Goal: Transaction & Acquisition: Purchase product/service

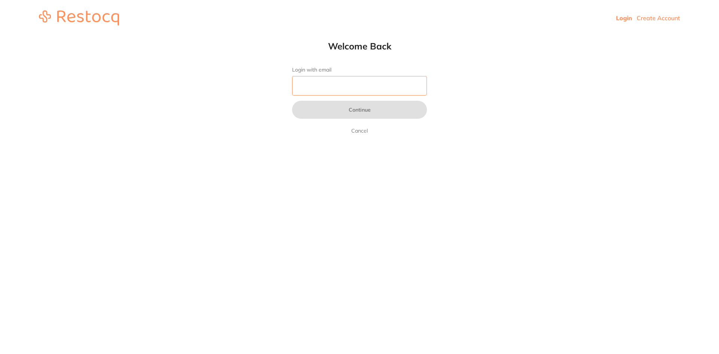
click at [369, 84] on input "Login with email" at bounding box center [359, 85] width 135 height 19
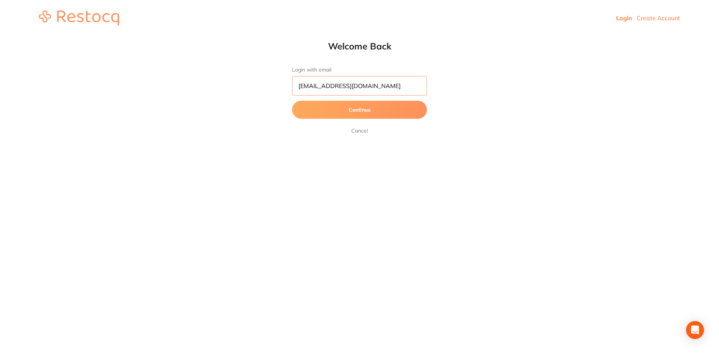
drag, startPoint x: 378, startPoint y: 86, endPoint x: 286, endPoint y: 84, distance: 91.8
click at [287, 84] on div "Welcome Back Login with email [EMAIL_ADDRESS][DOMAIN_NAME] Continue Cancel" at bounding box center [359, 87] width 165 height 95
type input "[PERSON_NAME][EMAIL_ADDRESS][DOMAIN_NAME]"
click at [292, 101] on button "Continue" at bounding box center [359, 110] width 135 height 18
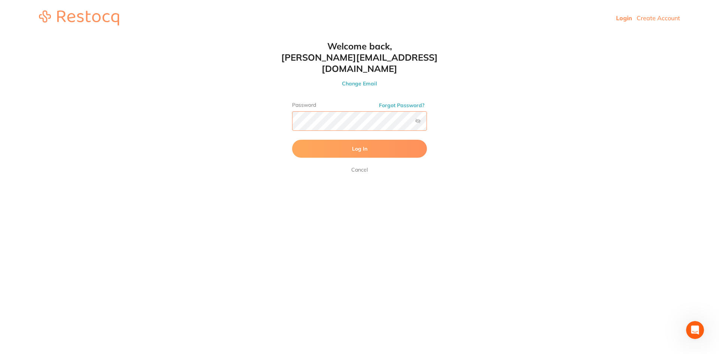
click at [292, 140] on button "Log In" at bounding box center [359, 149] width 135 height 18
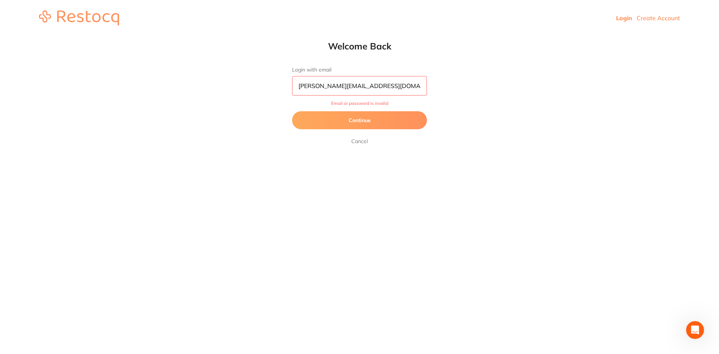
click at [364, 120] on button "Continue" at bounding box center [359, 120] width 135 height 18
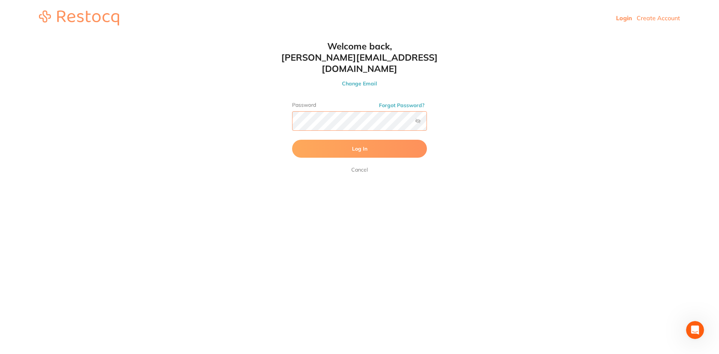
click at [257, 36] on html "Login Create Account Welcome Back Login with email [PERSON_NAME][EMAIL_ADDRESS]…" at bounding box center [359, 18] width 719 height 36
click at [292, 140] on button "Log In" at bounding box center [359, 149] width 135 height 18
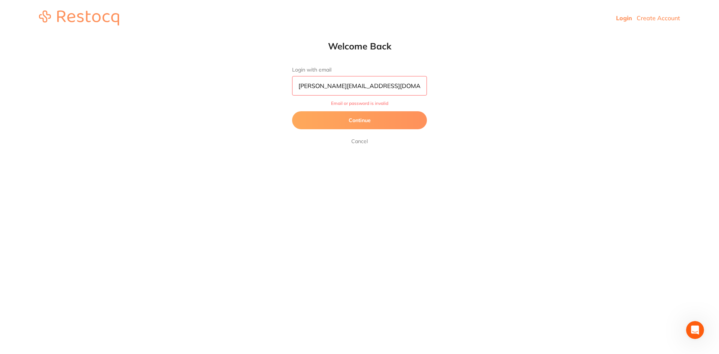
click at [375, 122] on button "Continue" at bounding box center [359, 120] width 135 height 18
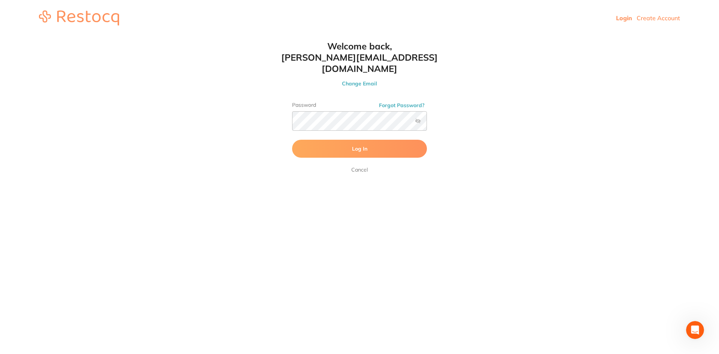
click at [419, 118] on label at bounding box center [418, 121] width 6 height 6
click at [427, 123] on input "checkbox" at bounding box center [427, 123] width 0 height 0
click at [369, 140] on button "Log In" at bounding box center [359, 149] width 135 height 18
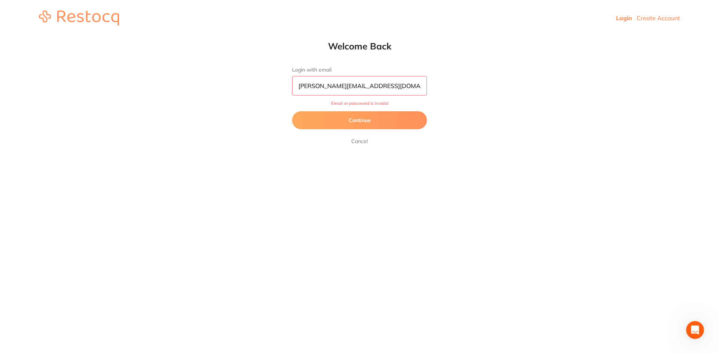
click at [379, 88] on input "[PERSON_NAME][EMAIL_ADDRESS][DOMAIN_NAME]" at bounding box center [359, 85] width 135 height 19
click at [374, 121] on button "Continue" at bounding box center [359, 120] width 135 height 18
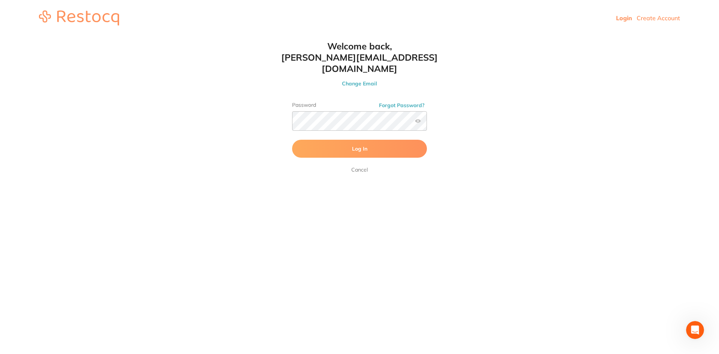
click at [366, 145] on span "Log In" at bounding box center [359, 148] width 15 height 7
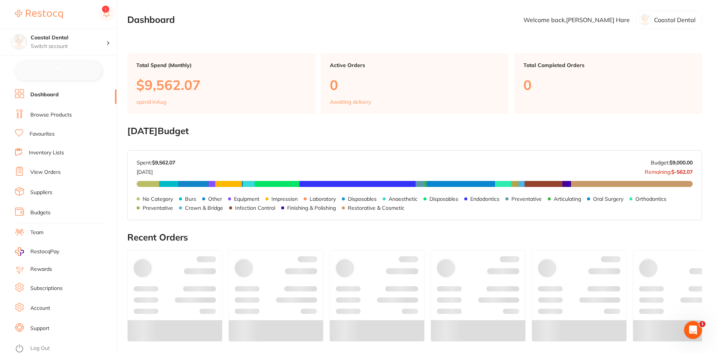
click at [61, 112] on link "Browse Products" at bounding box center [51, 114] width 42 height 7
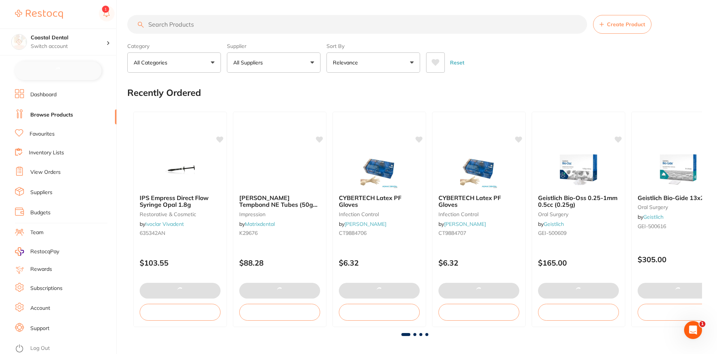
checkbox input "false"
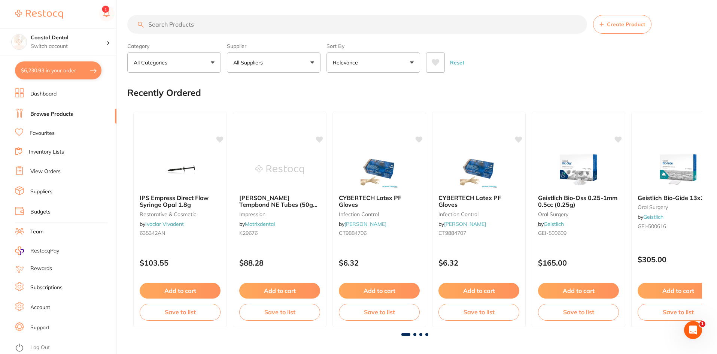
click at [210, 26] on input "search" at bounding box center [357, 24] width 460 height 19
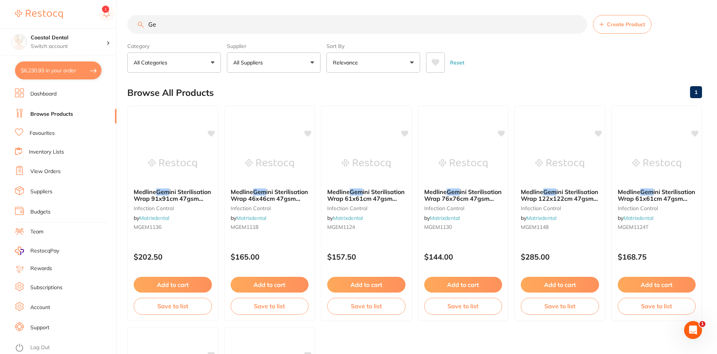
type input "G"
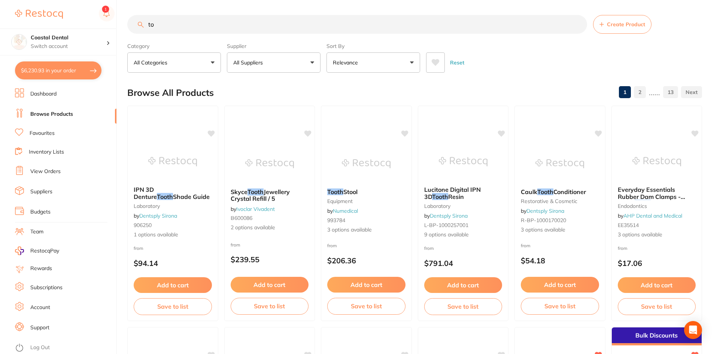
type input "t"
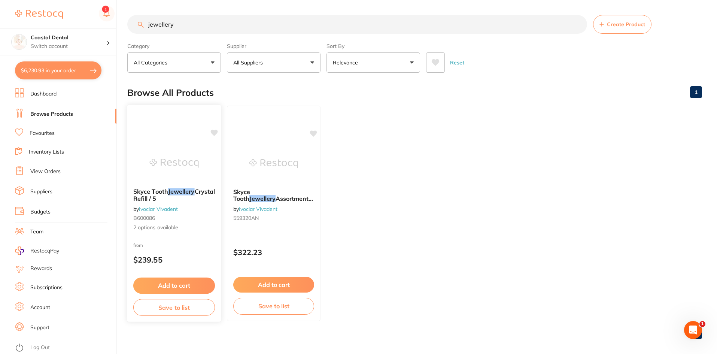
type input "jewellery"
click at [163, 148] on img at bounding box center [173, 163] width 49 height 38
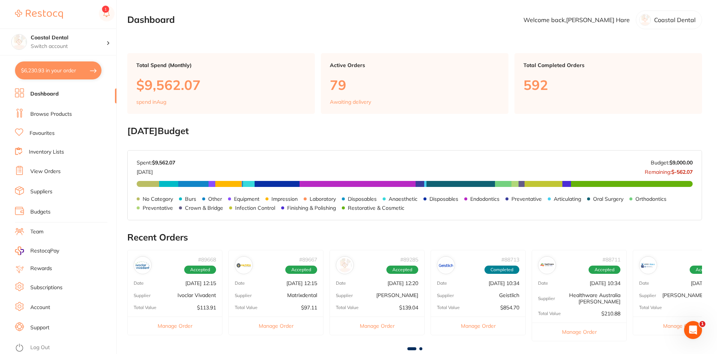
click at [54, 114] on link "Browse Products" at bounding box center [51, 113] width 42 height 7
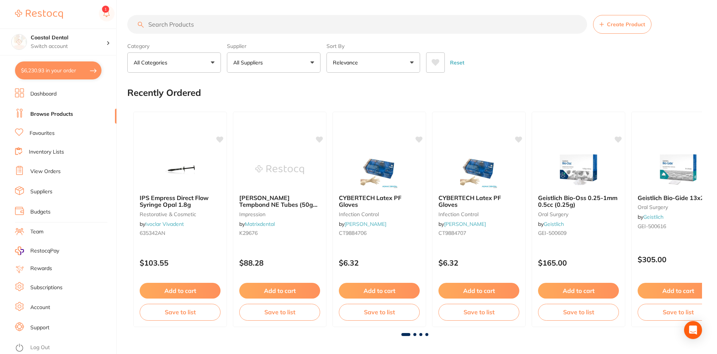
click at [198, 29] on section "Create Product Category All Categories All Categories 3D Printing anaesthetic a…" at bounding box center [414, 44] width 575 height 58
click at [213, 24] on input "search" at bounding box center [357, 24] width 460 height 19
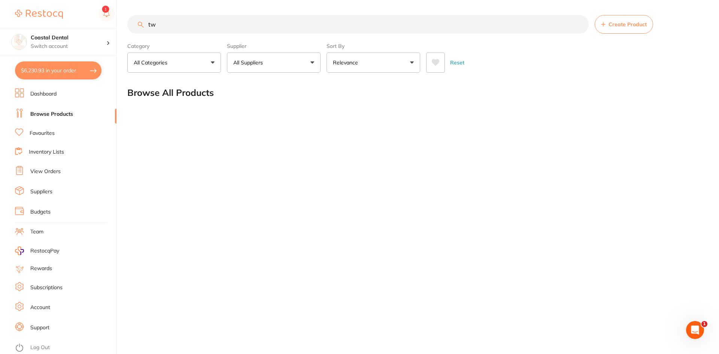
type input "t"
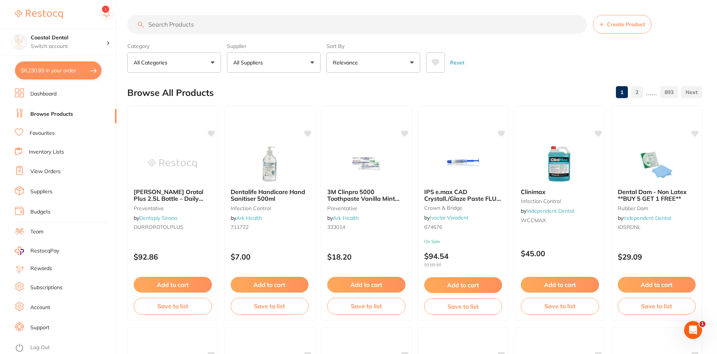
click at [260, 27] on input "search" at bounding box center [357, 24] width 460 height 19
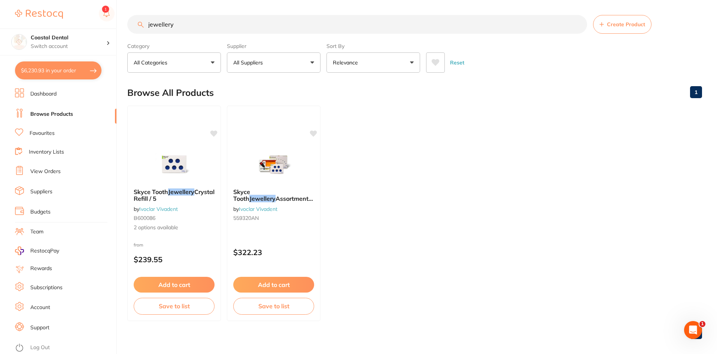
type input "jewellery"
